Goal: Task Accomplishment & Management: Manage account settings

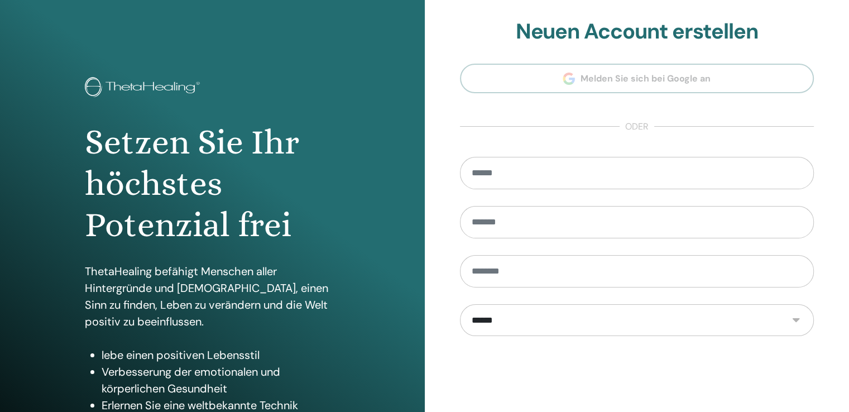
click at [652, 79] on section "**********" at bounding box center [637, 252] width 355 height 467
click at [508, 173] on input "email" at bounding box center [637, 173] width 355 height 32
type input "**********"
click at [546, 215] on input "text" at bounding box center [637, 222] width 355 height 32
click at [657, 30] on h2 "Neuen Account erstellen" at bounding box center [637, 32] width 355 height 26
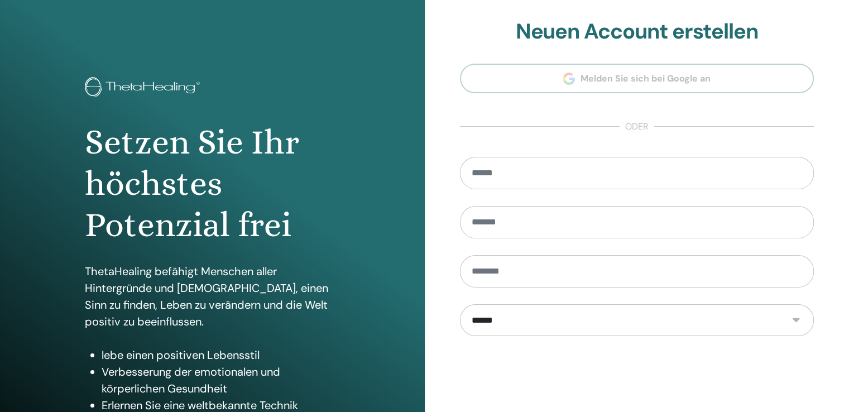
click at [672, 74] on section "**********" at bounding box center [637, 252] width 355 height 467
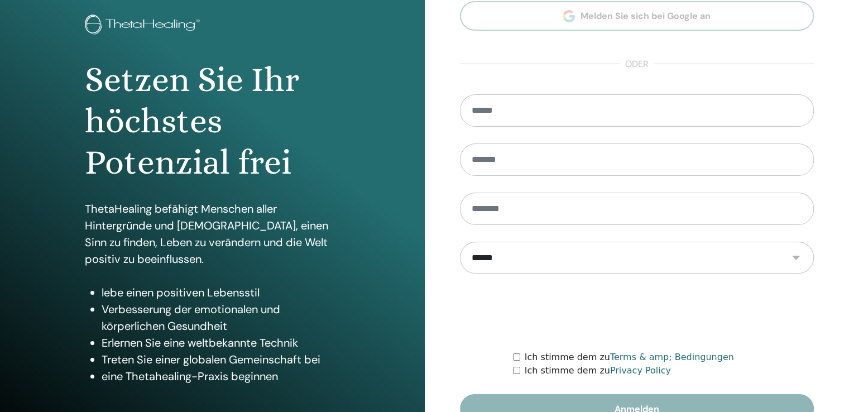
scroll to position [124, 0]
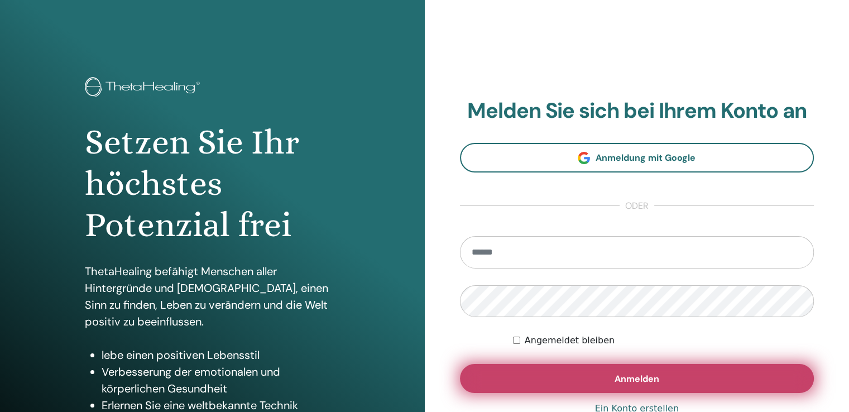
type input "**********"
click at [641, 378] on span "Anmelden" at bounding box center [637, 379] width 45 height 12
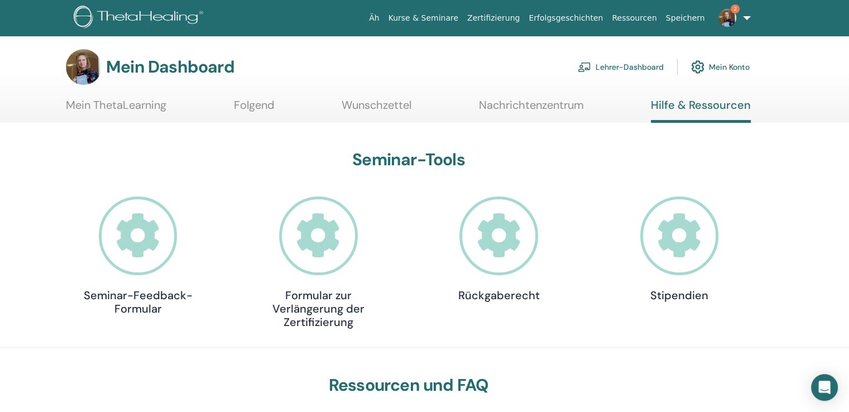
click at [614, 65] on font "Lehrer-Dashboard" at bounding box center [630, 68] width 68 height 10
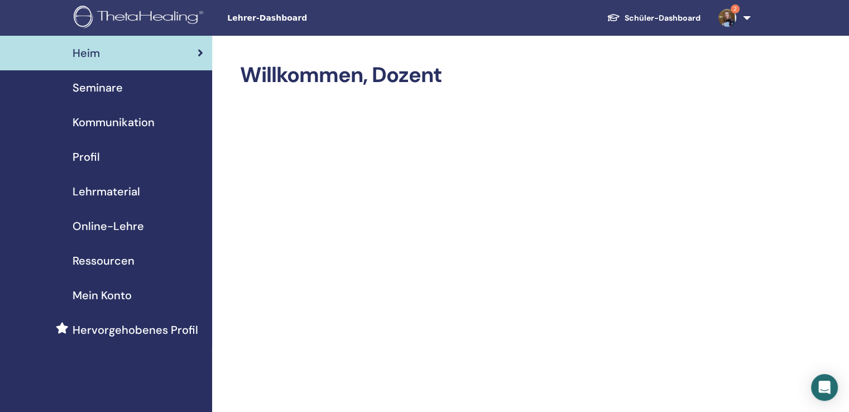
click at [734, 7] on font "2" at bounding box center [735, 8] width 3 height 7
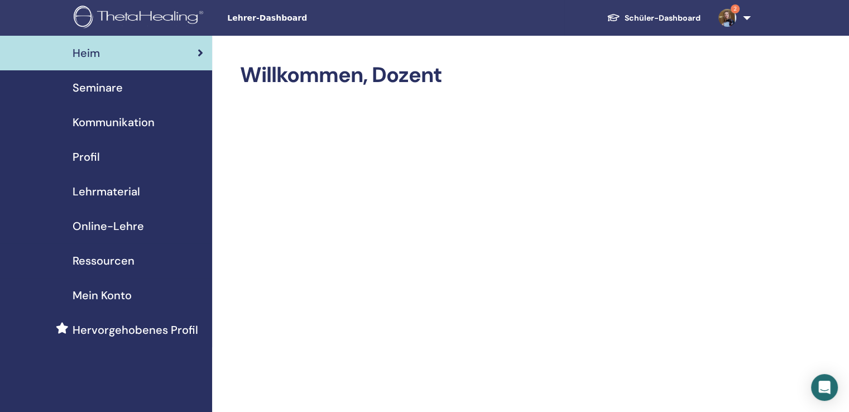
click at [115, 89] on font "Seminare" at bounding box center [98, 87] width 50 height 15
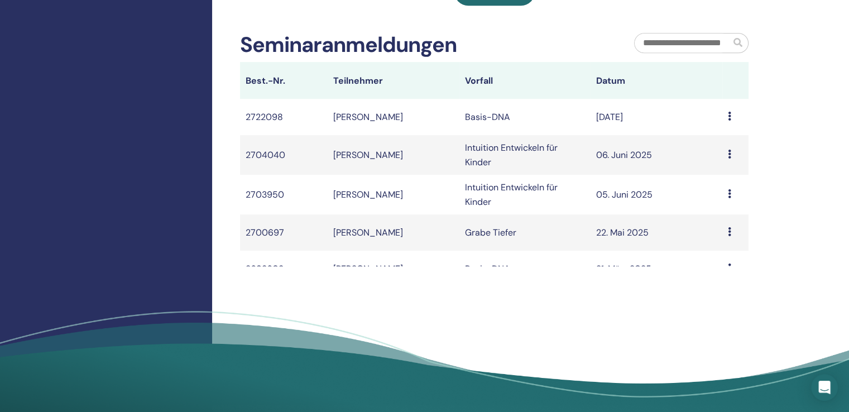
click at [728, 123] on div "Nachricht" at bounding box center [735, 116] width 15 height 13
click at [623, 123] on font "[DATE]" at bounding box center [609, 117] width 27 height 12
click at [728, 121] on icon at bounding box center [729, 116] width 3 height 9
click at [342, 123] on font "[PERSON_NAME]" at bounding box center [368, 117] width 70 height 12
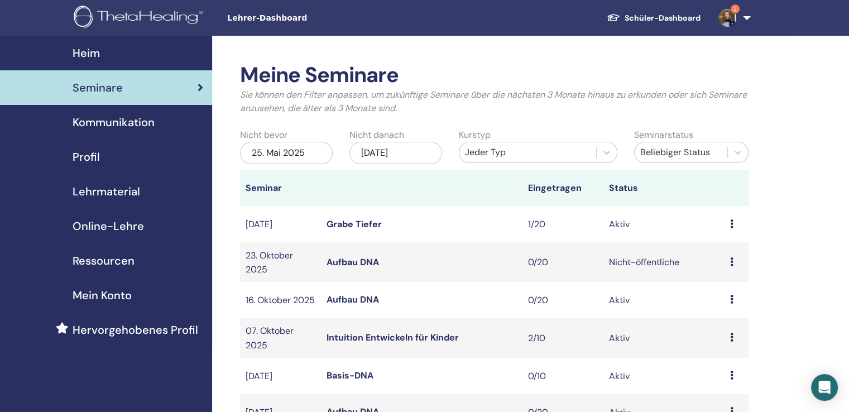
click at [108, 92] on font "Seminare" at bounding box center [98, 87] width 50 height 15
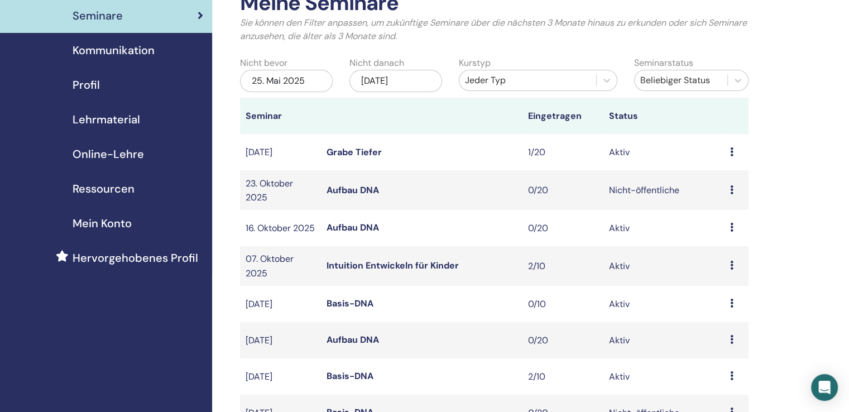
scroll to position [168, 0]
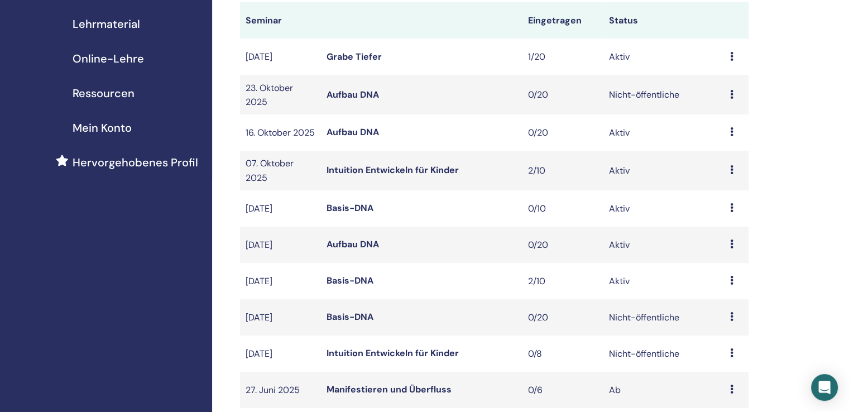
click at [362, 286] on font "Basis-DNA" at bounding box center [350, 281] width 47 height 12
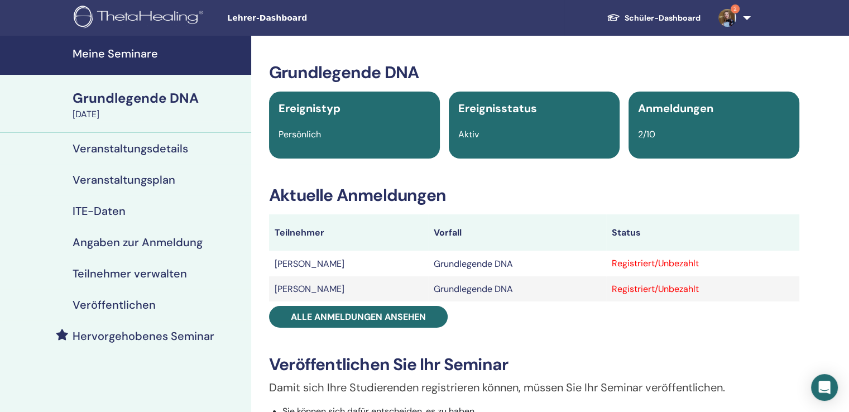
click at [147, 243] on font "Angaben zur Anmeldung" at bounding box center [138, 242] width 130 height 15
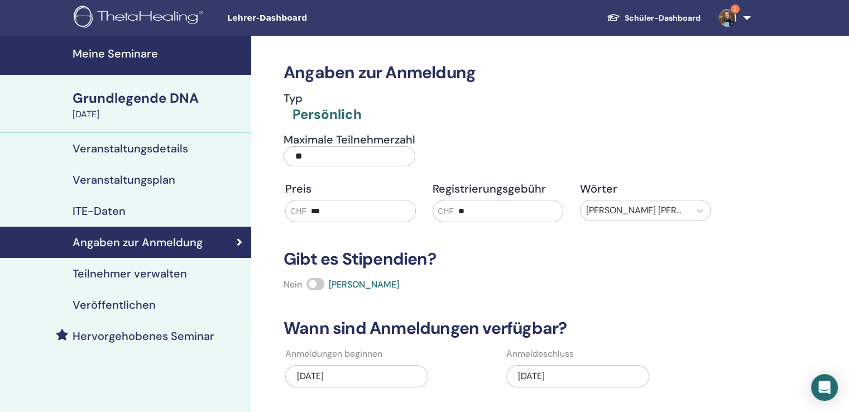
click at [121, 152] on font "Veranstaltungsdetails" at bounding box center [131, 148] width 116 height 15
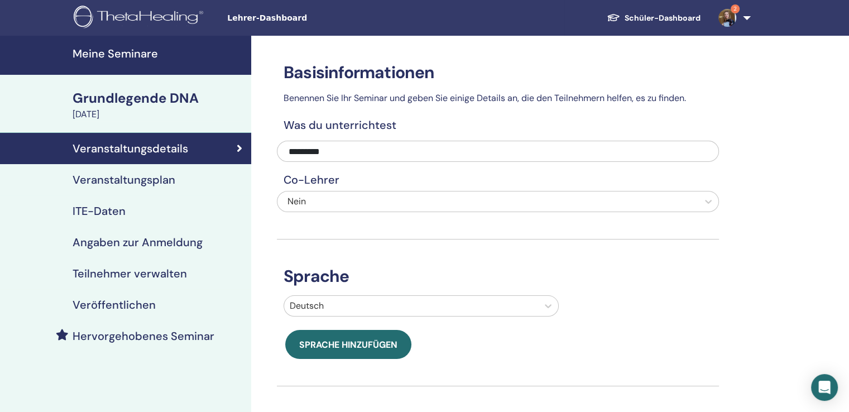
click at [129, 103] on font "Grundlegende DNA" at bounding box center [136, 97] width 126 height 17
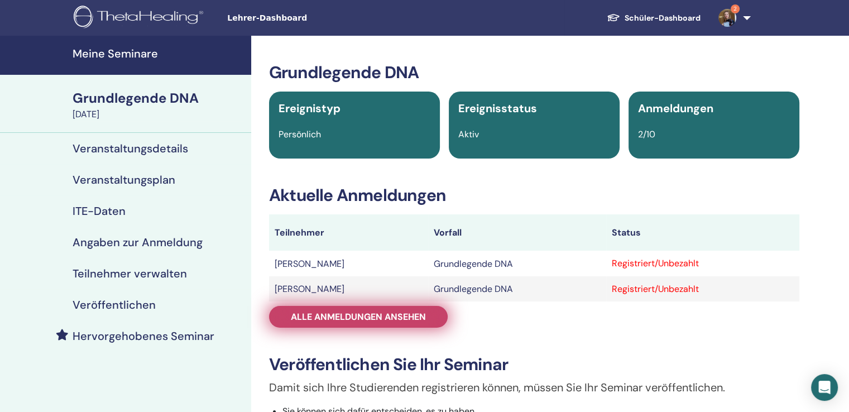
click at [389, 311] on link "Alle Anmeldungen ansehen" at bounding box center [358, 317] width 179 height 22
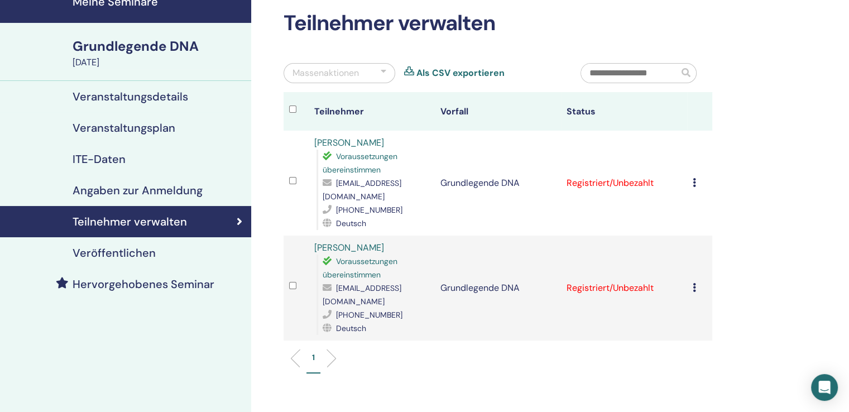
scroll to position [112, 0]
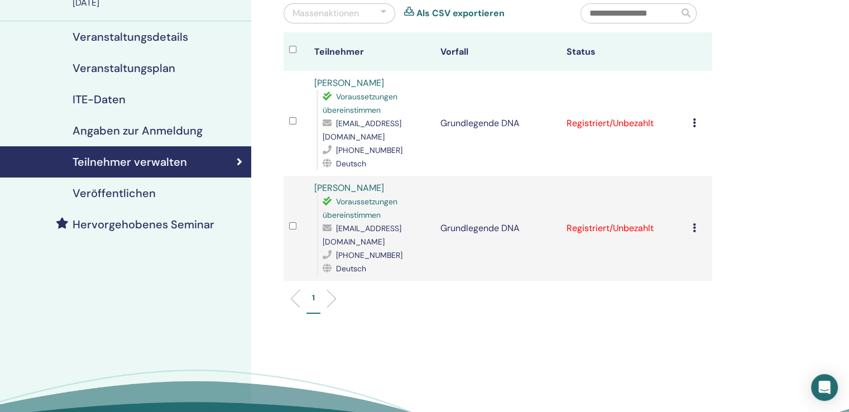
click at [407, 127] on div "[EMAIL_ADDRESS][DOMAIN_NAME]" at bounding box center [376, 130] width 107 height 27
drag, startPoint x: 407, startPoint y: 125, endPoint x: 336, endPoint y: 121, distance: 70.5
click at [336, 121] on div "[EMAIL_ADDRESS][DOMAIN_NAME]" at bounding box center [376, 130] width 107 height 27
copy font "[EMAIL_ADDRESS][DOMAIN_NAME]"
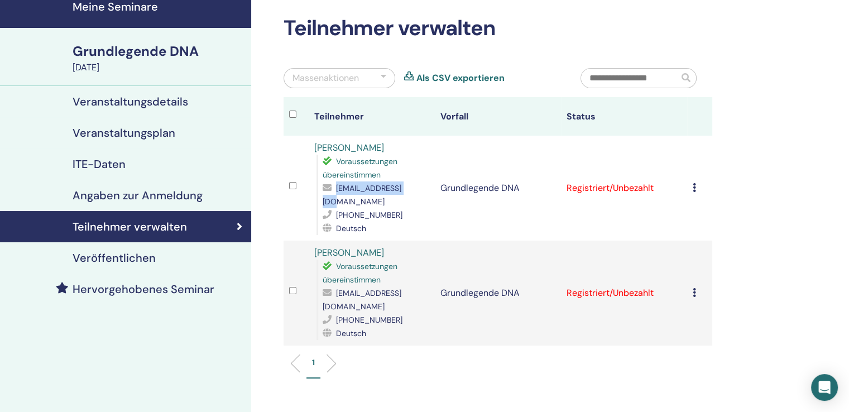
scroll to position [0, 0]
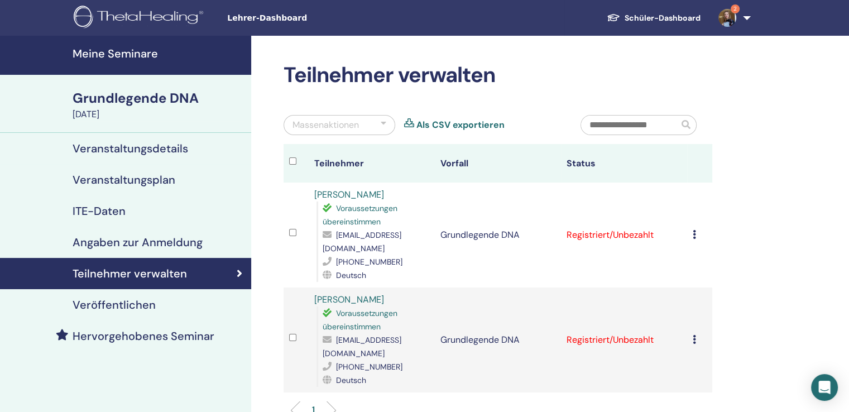
click at [695, 231] on icon at bounding box center [694, 234] width 3 height 9
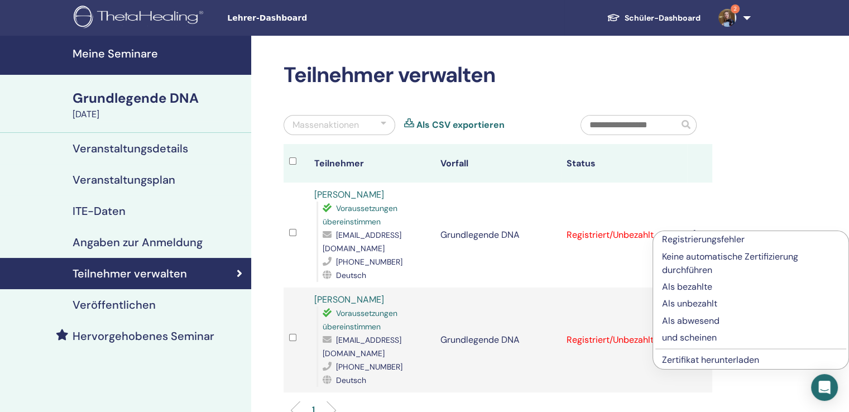
click at [707, 259] on font "Keine automatische Zertifizierung durchführen" at bounding box center [730, 263] width 136 height 25
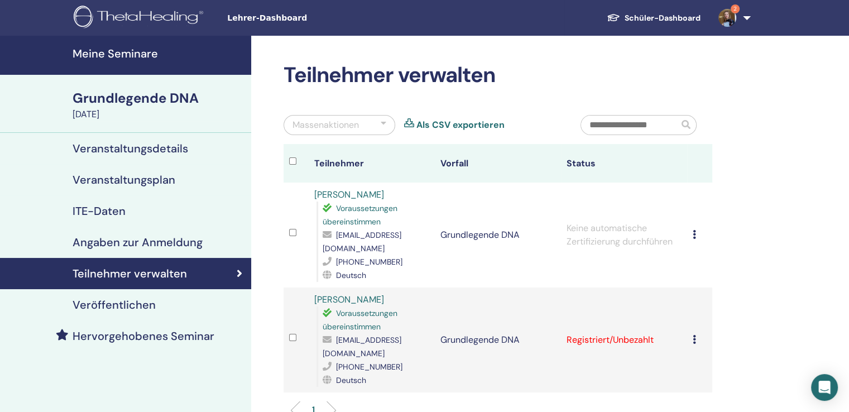
click at [693, 230] on icon at bounding box center [694, 234] width 3 height 9
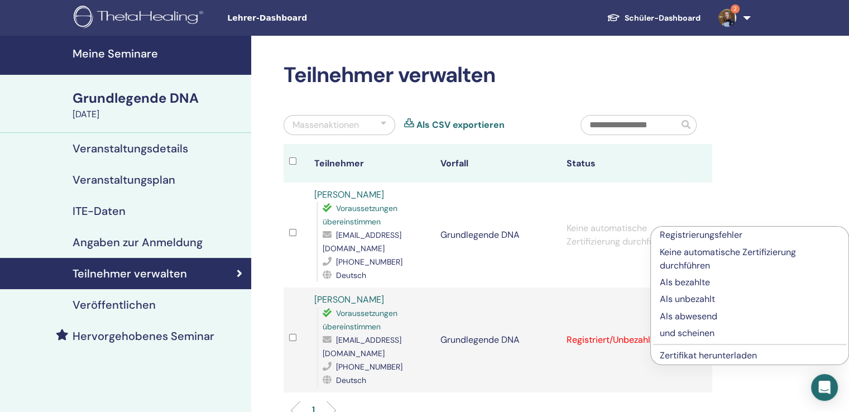
click at [675, 281] on font "Als bezahlte" at bounding box center [685, 282] width 50 height 12
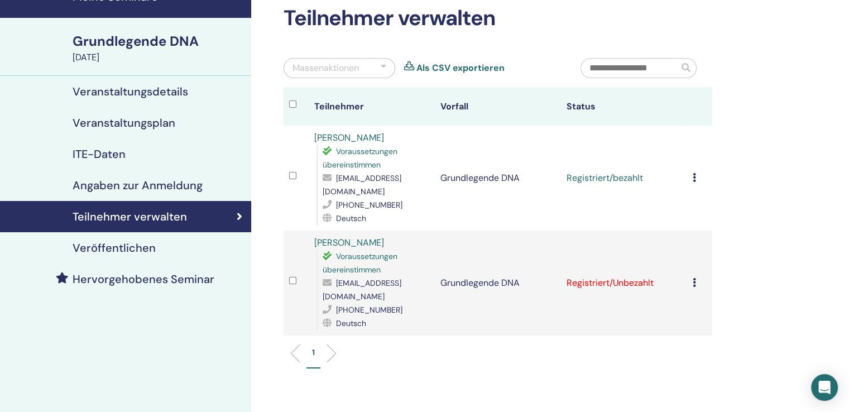
scroll to position [112, 0]
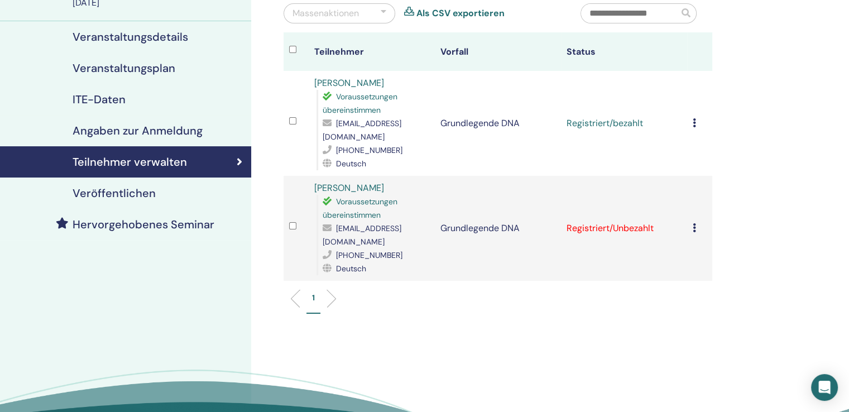
click at [695, 223] on icon at bounding box center [694, 227] width 3 height 9
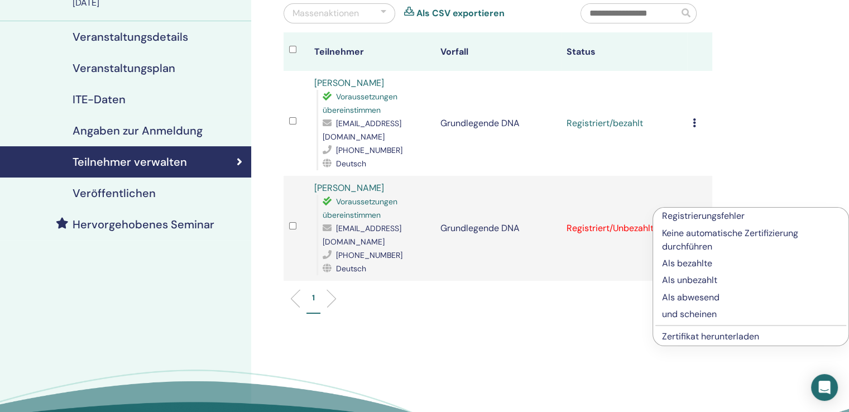
click at [682, 264] on font "Als bezahlte" at bounding box center [687, 263] width 50 height 12
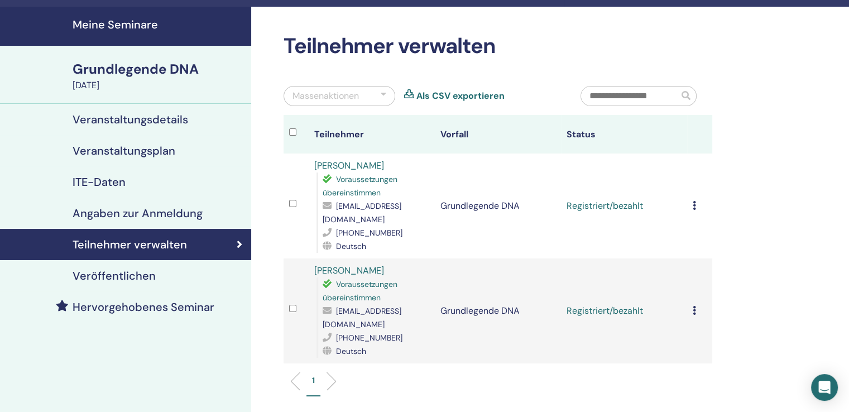
scroll to position [56, 0]
